Goal: Task Accomplishment & Management: Use online tool/utility

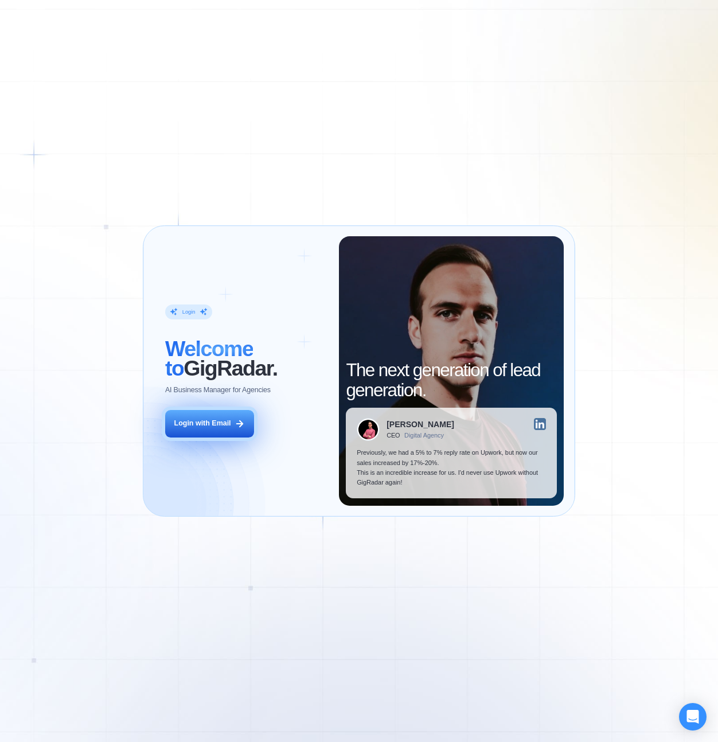
click at [206, 424] on div "Login with Email" at bounding box center [202, 424] width 57 height 10
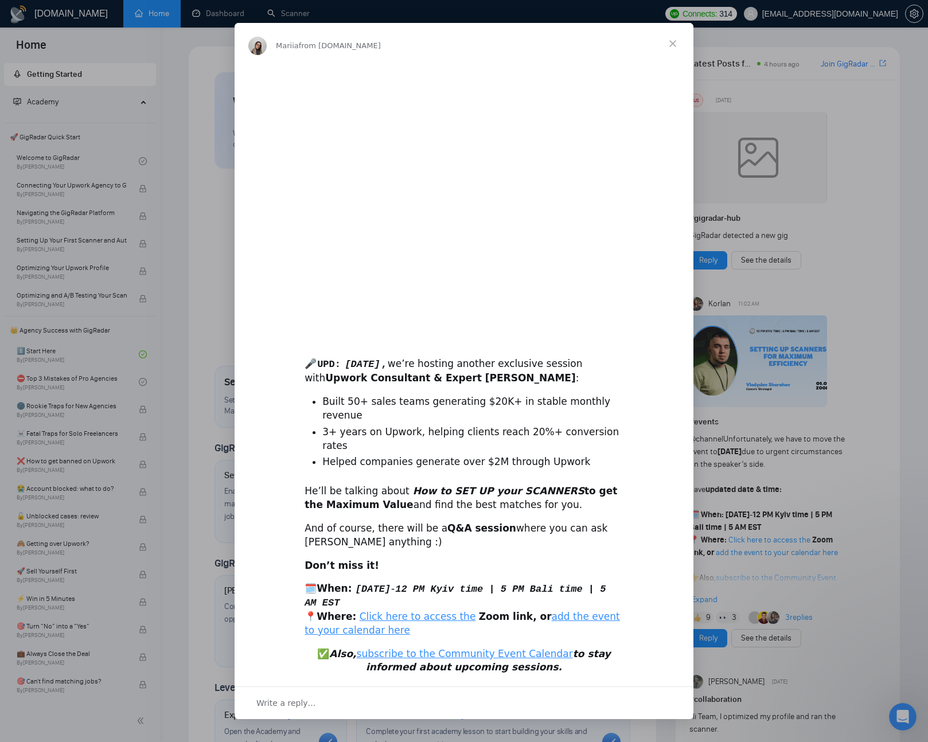
click at [280, 10] on div "Intercom messenger" at bounding box center [464, 371] width 928 height 742
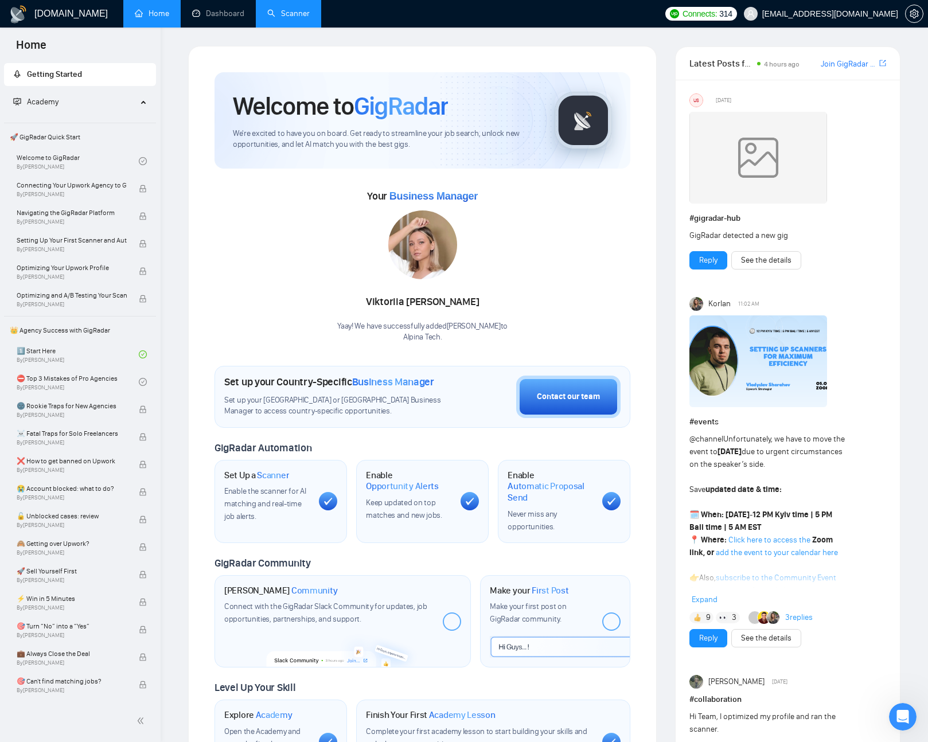
click at [300, 17] on link "Scanner" at bounding box center [288, 14] width 42 height 10
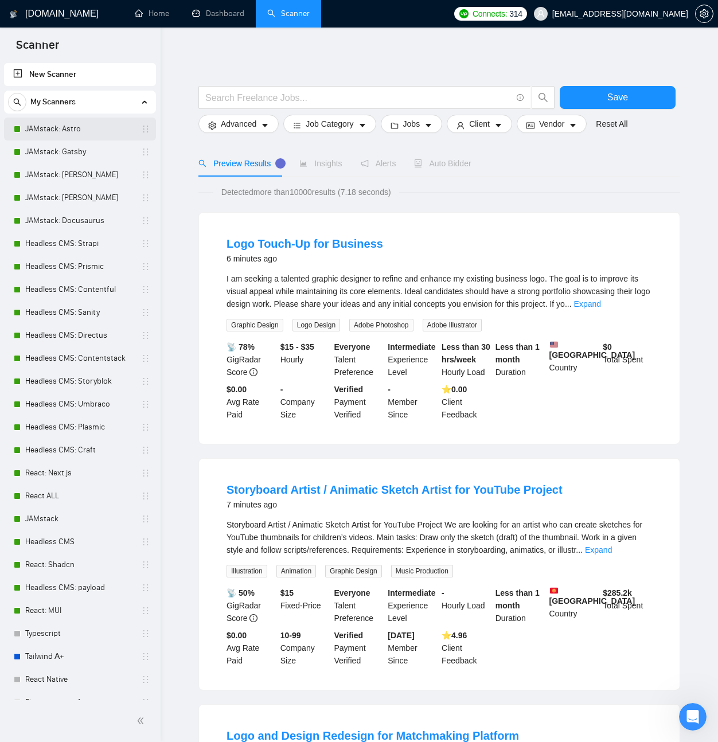
click at [63, 126] on link "JAMstack: Astro" at bounding box center [79, 129] width 109 height 23
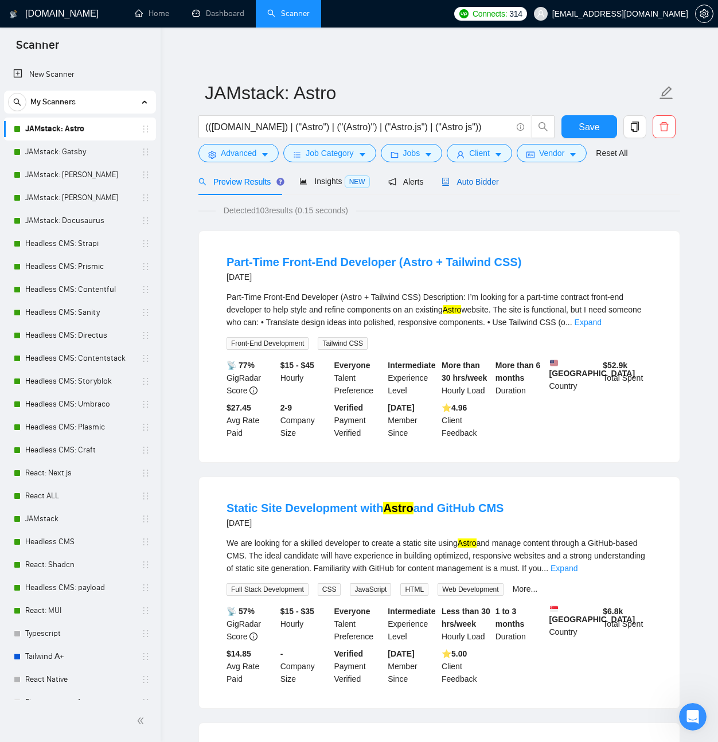
click at [486, 178] on span "Auto Bidder" at bounding box center [470, 181] width 57 height 9
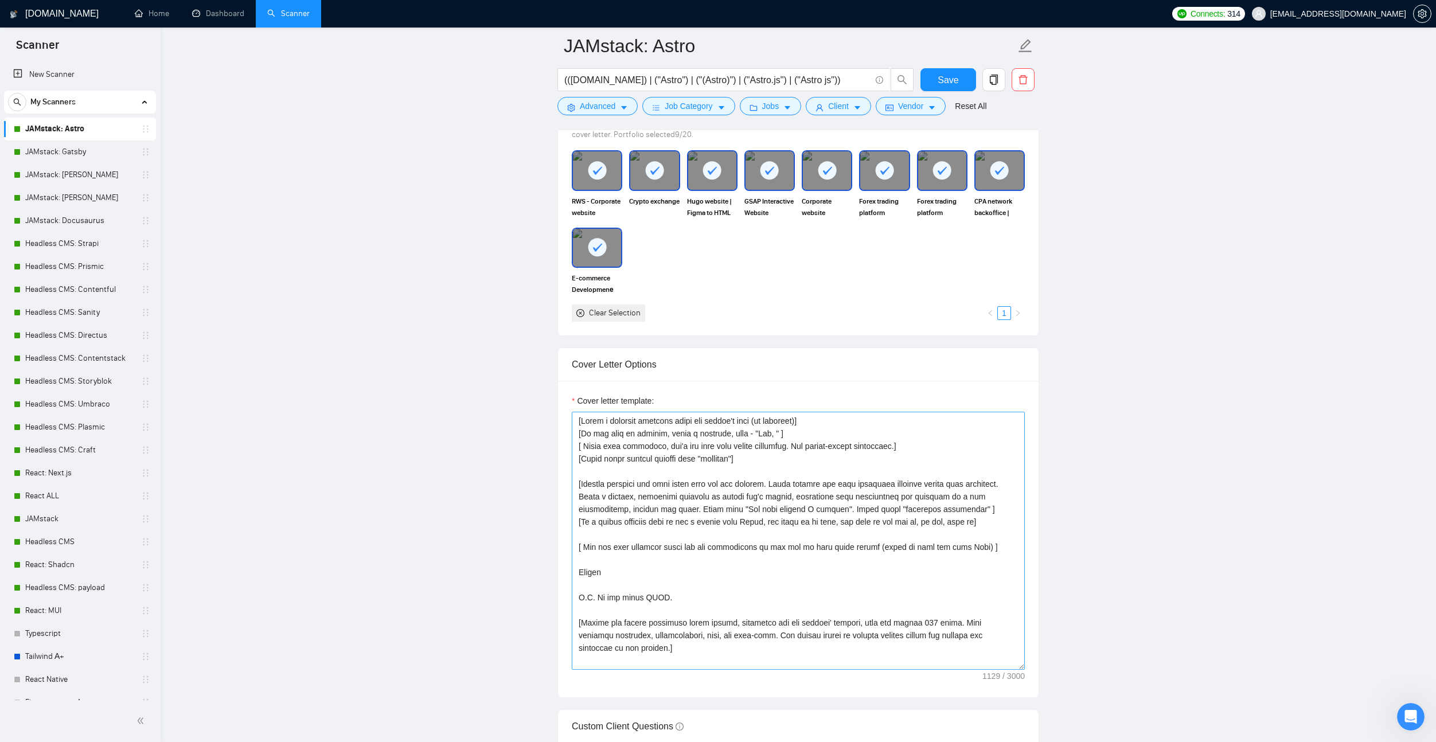
scroll to position [1149, 0]
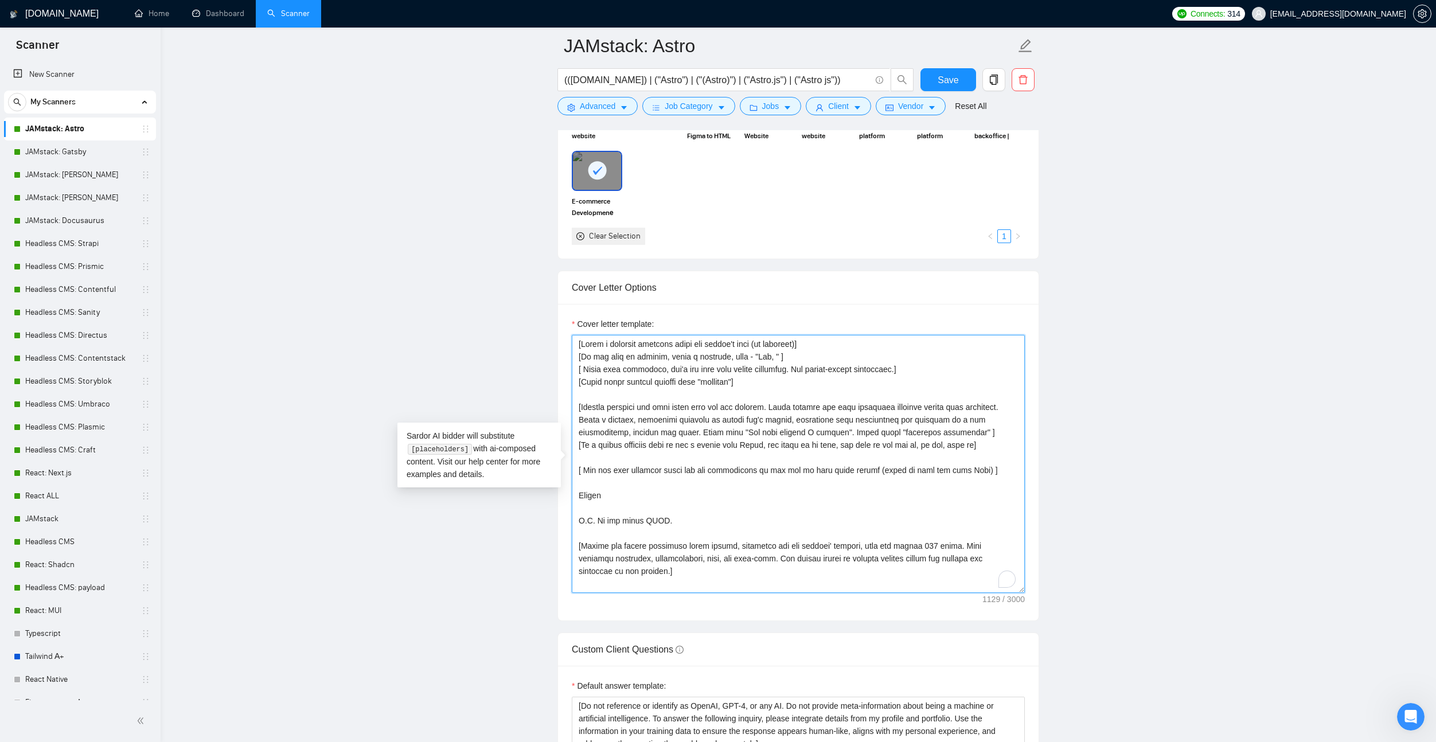
drag, startPoint x: 650, startPoint y: 356, endPoint x: 824, endPoint y: 567, distance: 273.8
click at [824, 567] on textarea "Cover letter template:" at bounding box center [798, 464] width 453 height 258
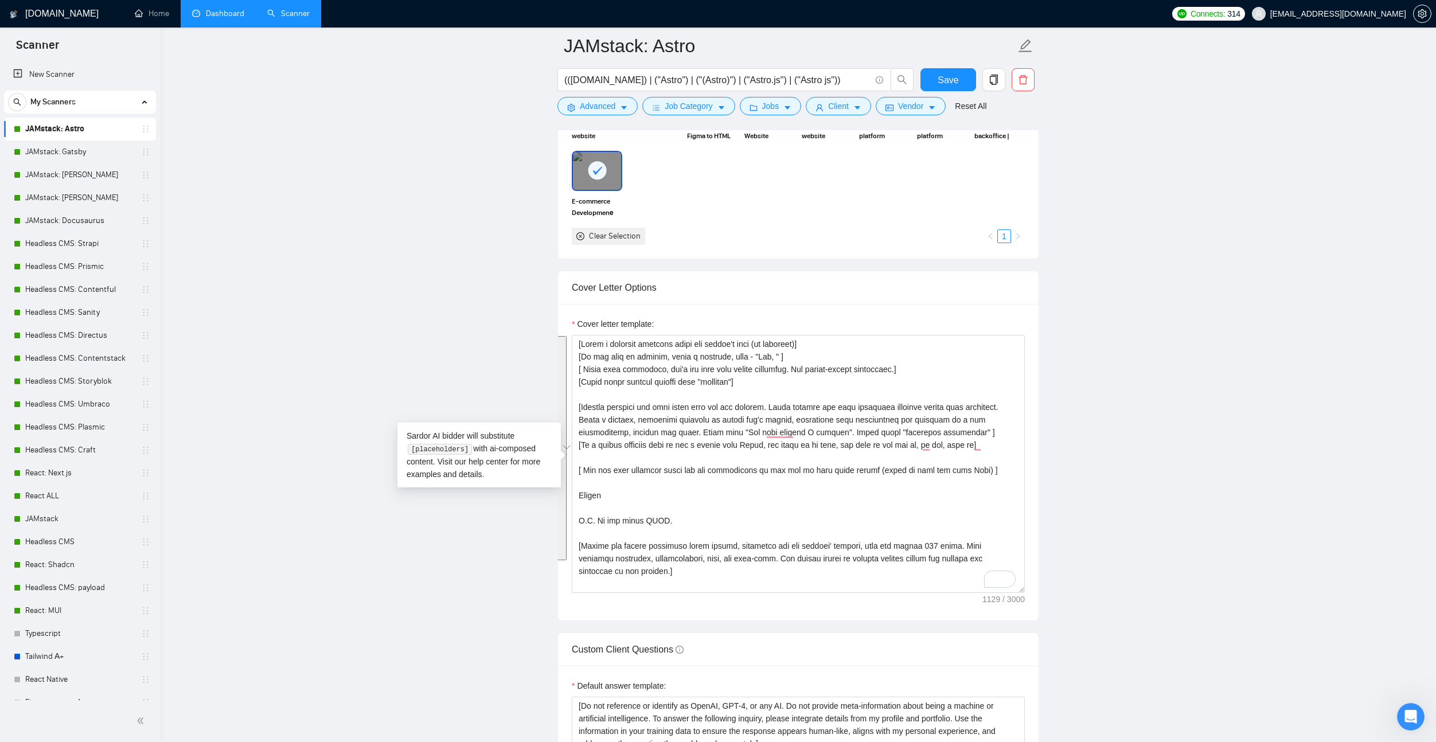
click at [209, 13] on link "Dashboard" at bounding box center [218, 14] width 52 height 10
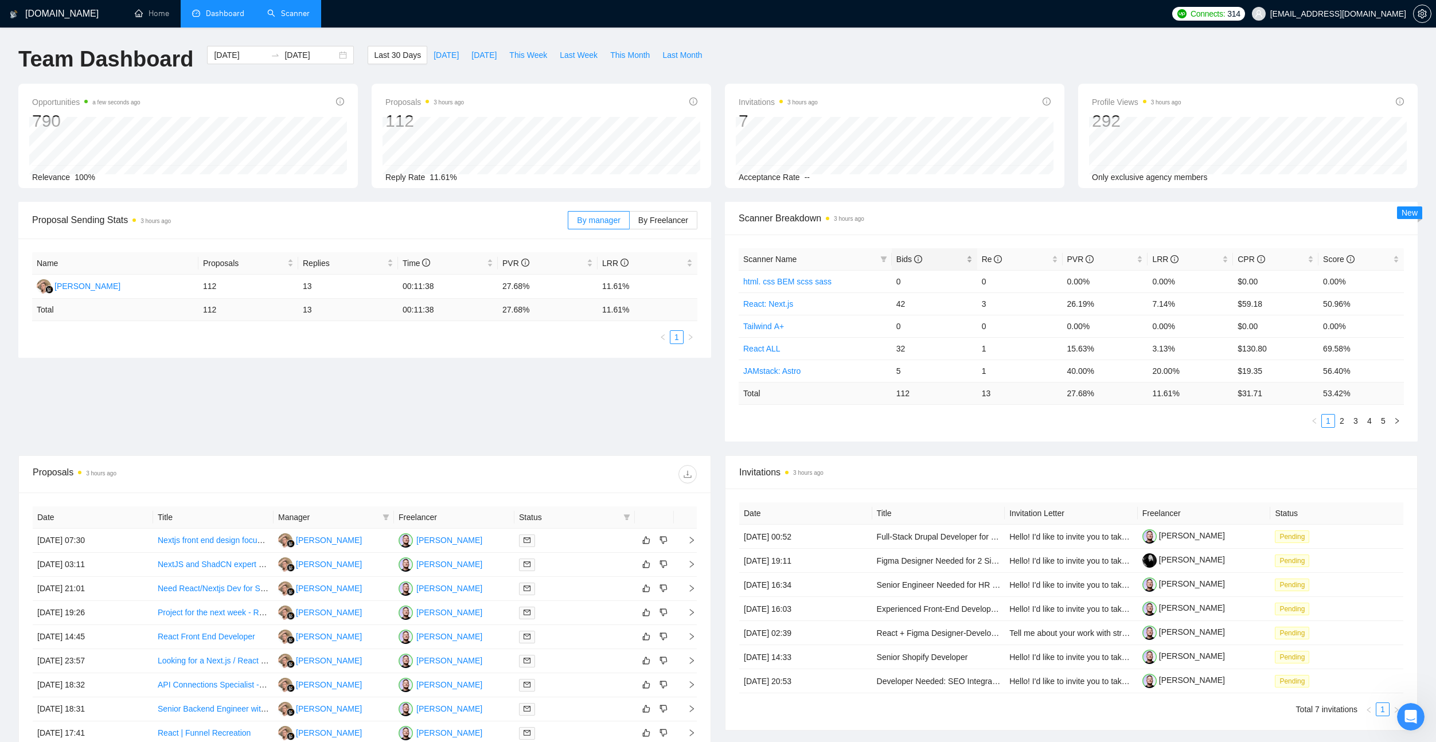
click at [912, 258] on span "Bids" at bounding box center [909, 259] width 26 height 9
click at [912, 259] on span "Bids" at bounding box center [909, 259] width 26 height 9
drag, startPoint x: 596, startPoint y: 284, endPoint x: 647, endPoint y: 287, distance: 50.5
click at [647, 287] on tr "Viktoriia Zaharchenko 112 13 00:11:38 27.68% 11.61%" at bounding box center [364, 287] width 665 height 24
drag, startPoint x: 494, startPoint y: 284, endPoint x: 548, endPoint y: 287, distance: 54.5
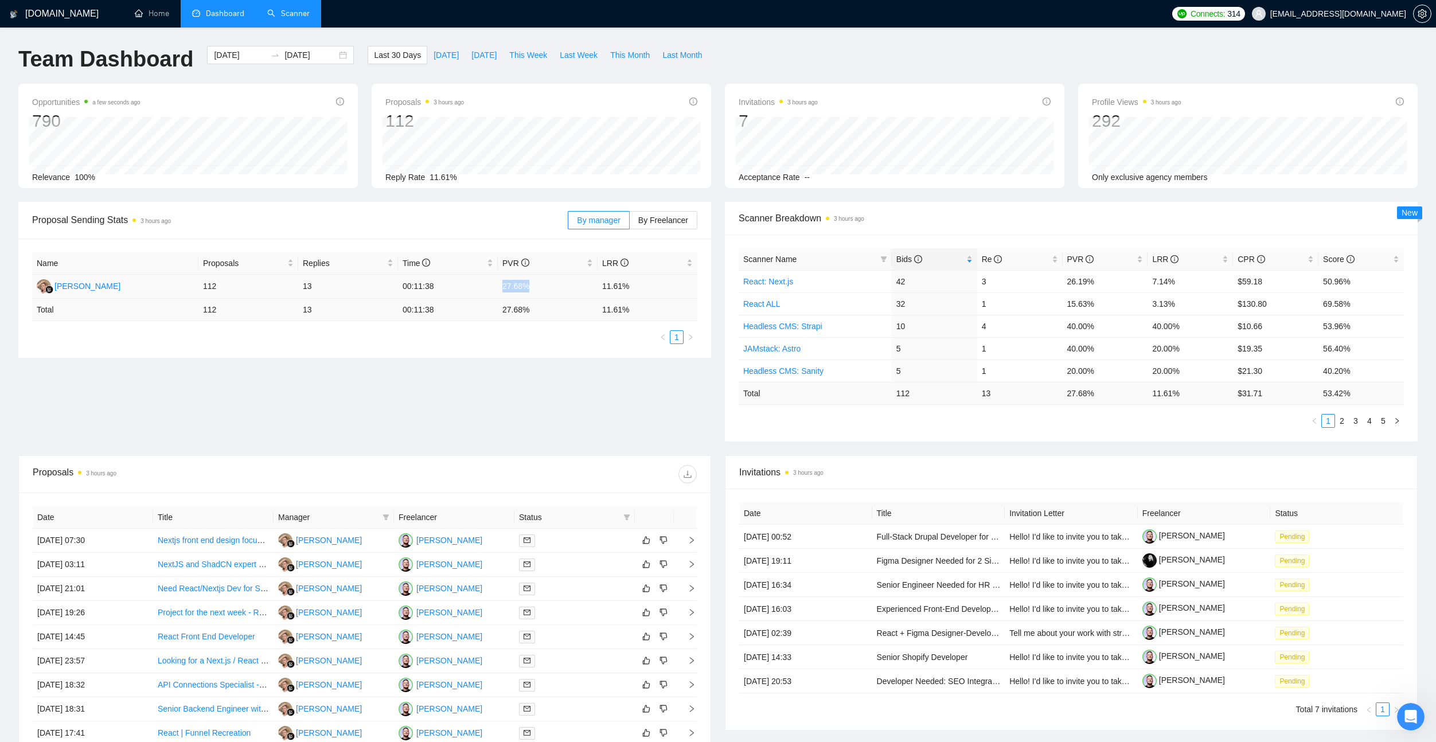
click at [548, 287] on tr "Viktoriia Zaharchenko 112 13 00:11:38 27.68% 11.61%" at bounding box center [364, 287] width 665 height 24
drag, startPoint x: 593, startPoint y: 287, endPoint x: 643, endPoint y: 291, distance: 50.0
click at [643, 291] on tr "Viktoriia Zaharchenko 112 13 00:11:38 27.68% 11.61%" at bounding box center [364, 287] width 665 height 24
